Goal: Navigation & Orientation: Find specific page/section

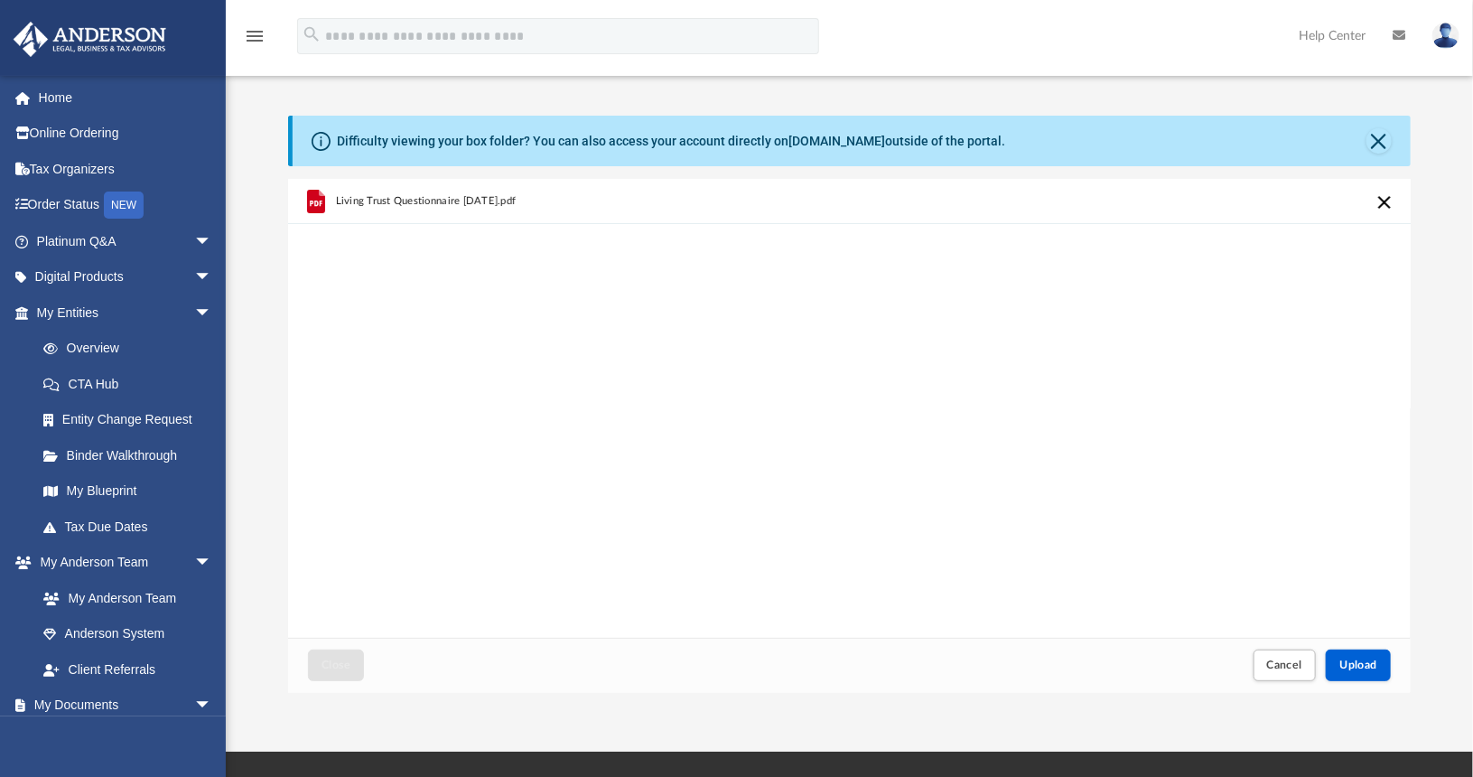
scroll to position [444, 1109]
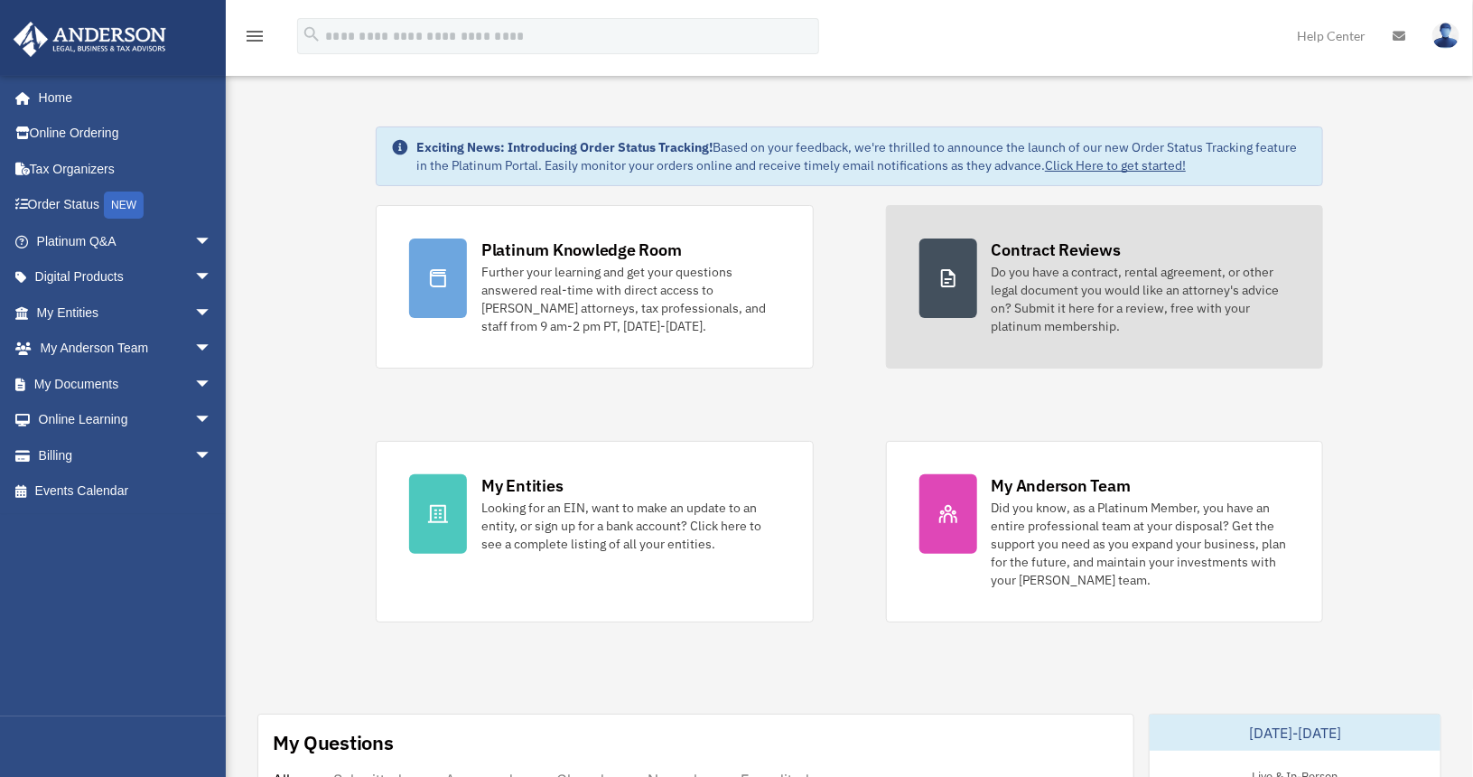
click at [1041, 276] on div "Do you have a contract, rental agreement, or other legal document you would lik…" at bounding box center [1141, 299] width 298 height 72
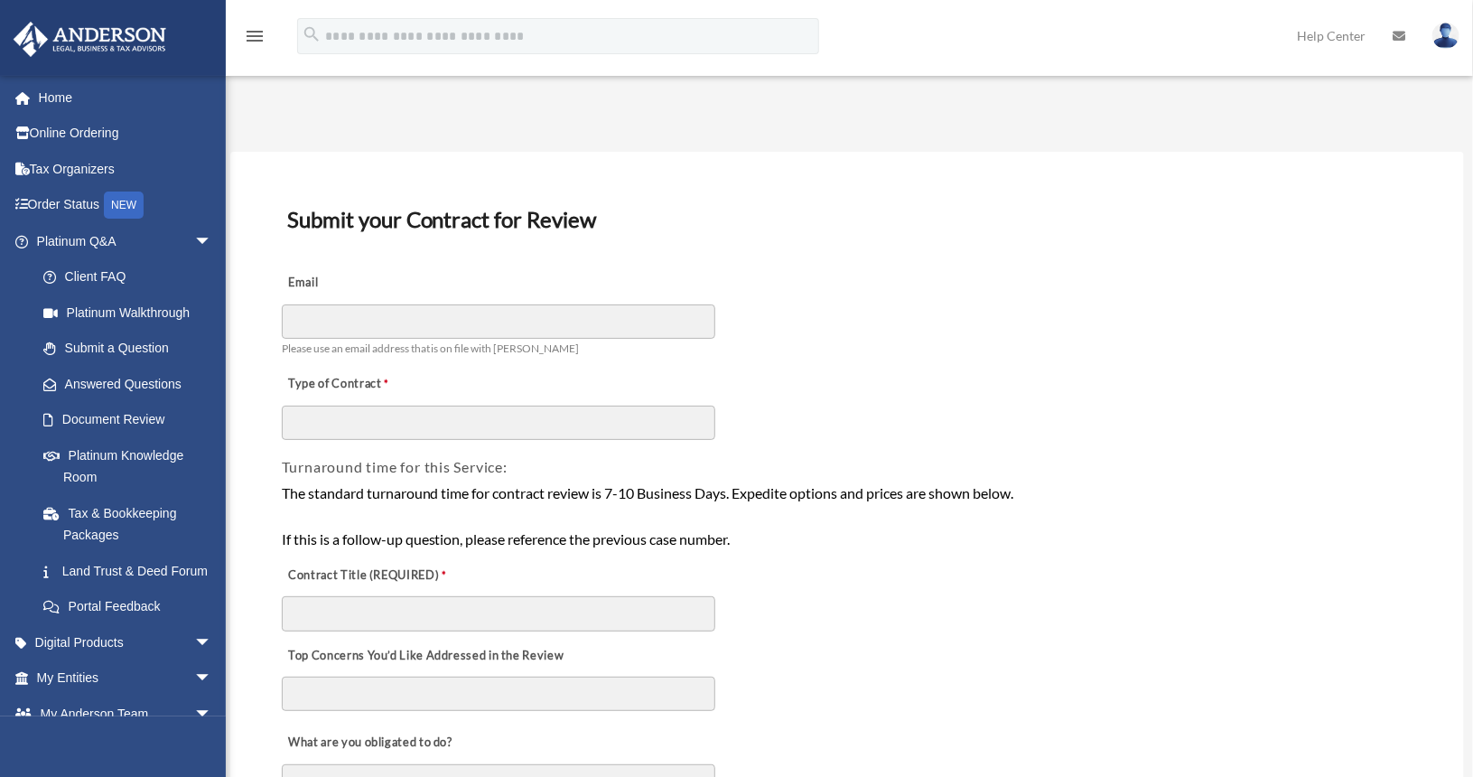
click at [1395, 36] on icon at bounding box center [1399, 36] width 13 height 13
